Goal: Task Accomplishment & Management: Manage account settings

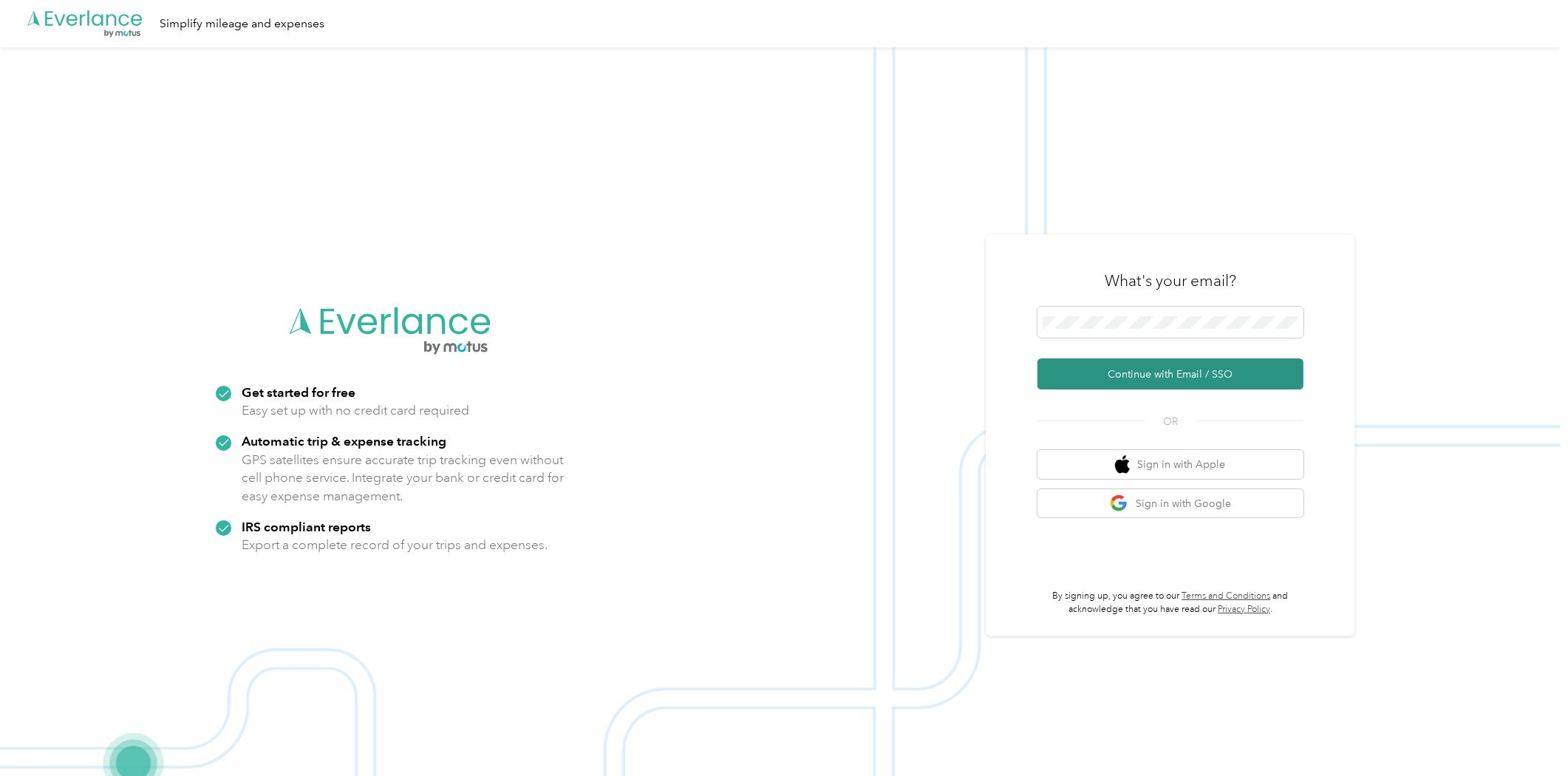
click at [1101, 372] on button "Continue with Email / SSO" at bounding box center [1170, 374] width 266 height 31
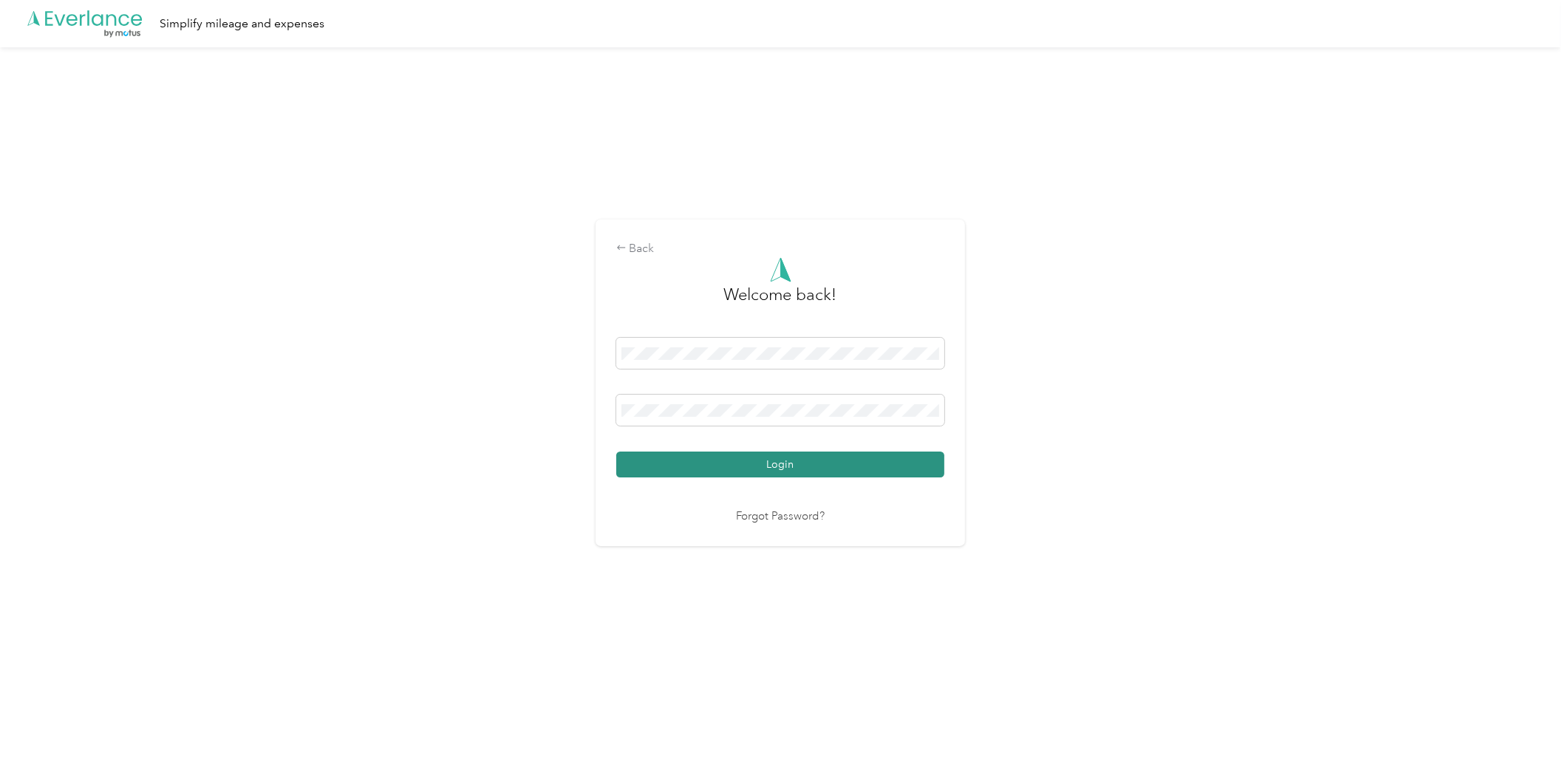
click at [735, 455] on button "Login" at bounding box center [780, 464] width 328 height 26
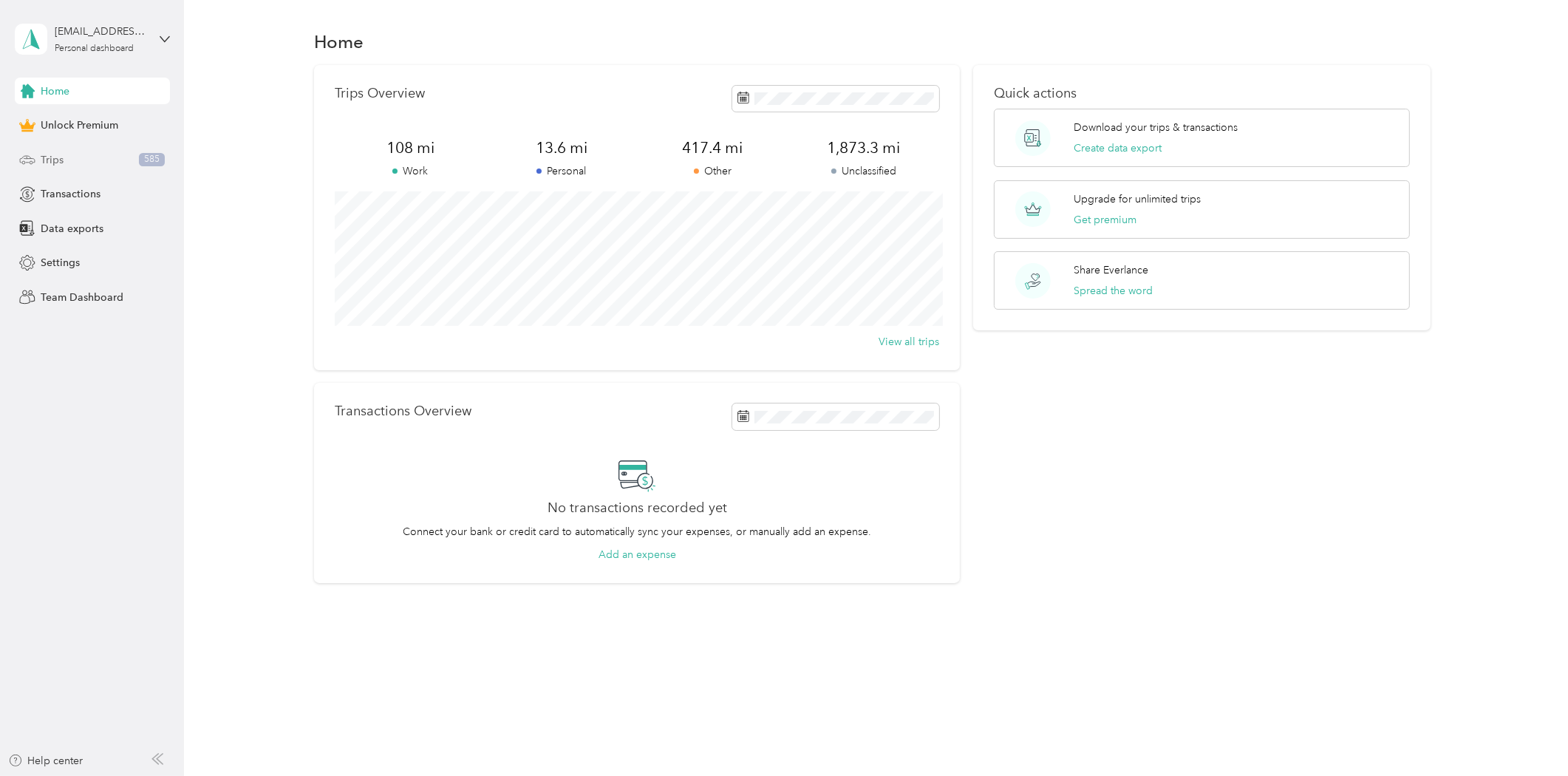
click at [76, 152] on div "Trips 585" at bounding box center [92, 159] width 155 height 26
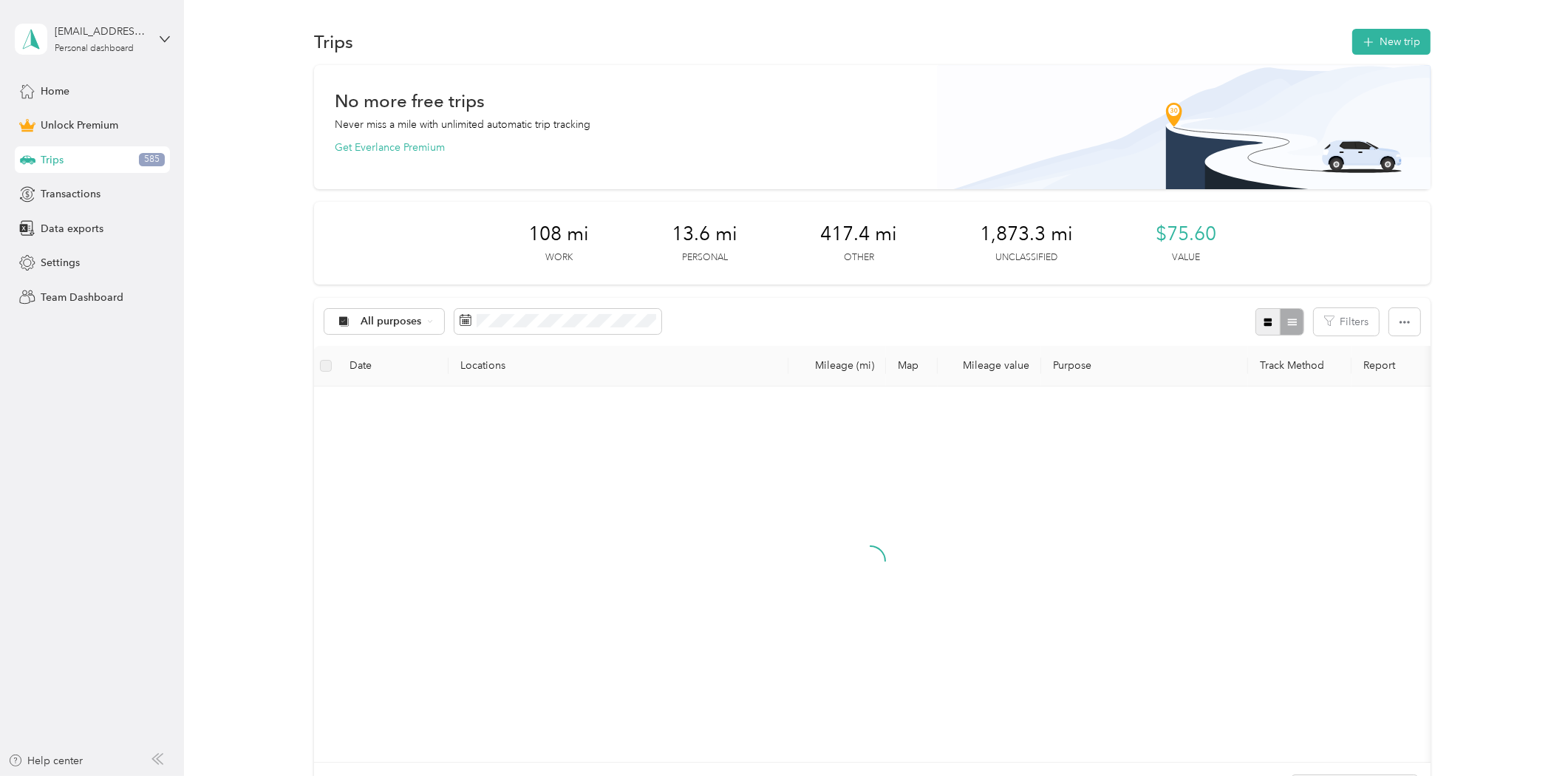
click at [1258, 313] on button "button" at bounding box center [1268, 321] width 25 height 27
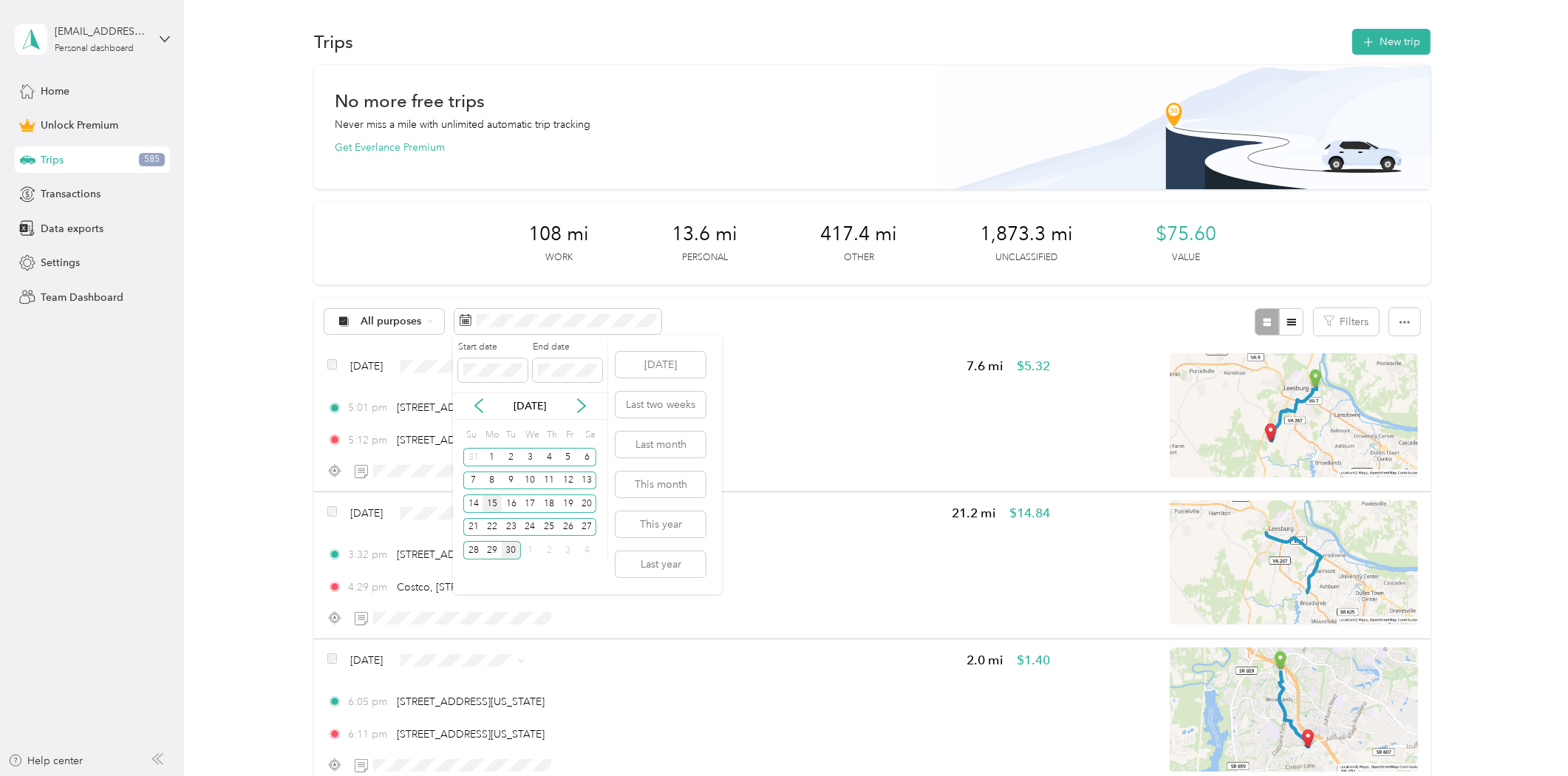
click at [495, 500] on div "15" at bounding box center [492, 503] width 19 height 18
click at [470, 551] on div "28" at bounding box center [472, 550] width 19 height 18
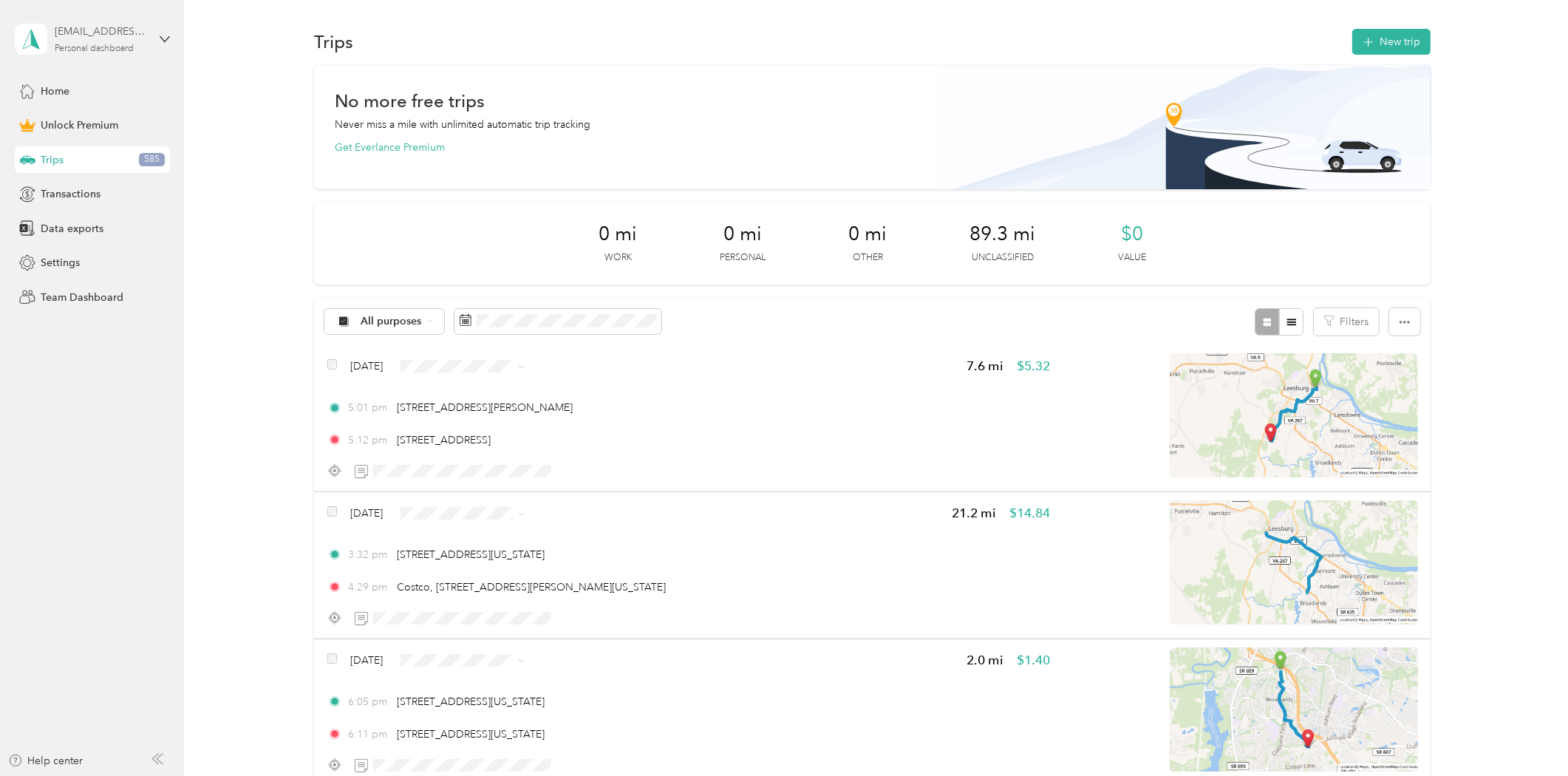
click at [121, 45] on div "Personal dashboard" at bounding box center [95, 49] width 79 height 9
click at [88, 113] on div "Log out" at bounding box center [171, 121] width 291 height 26
